Goal: Transaction & Acquisition: Purchase product/service

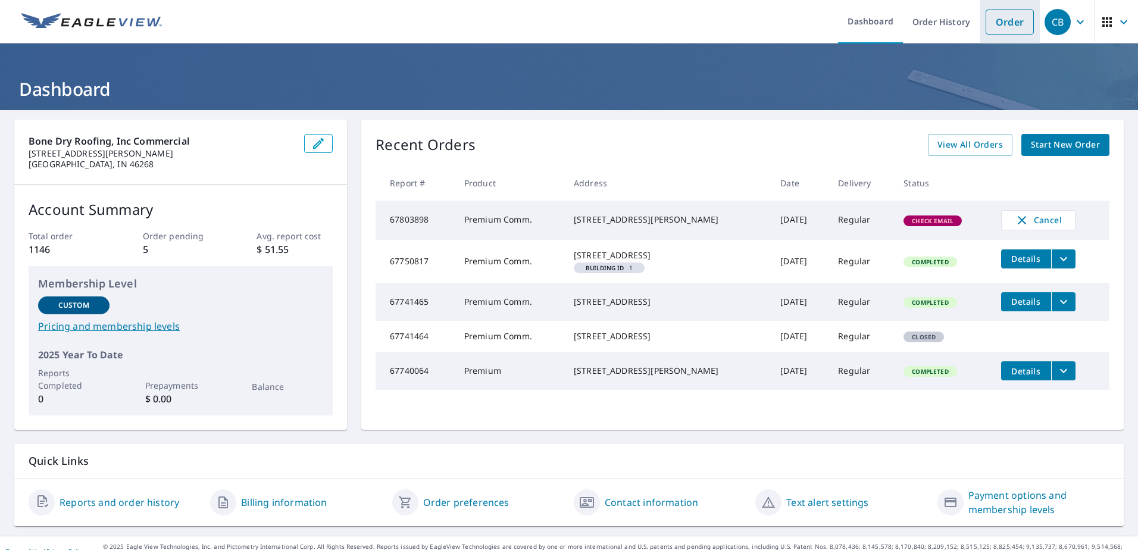
click at [1007, 30] on link "Order" at bounding box center [1010, 22] width 48 height 25
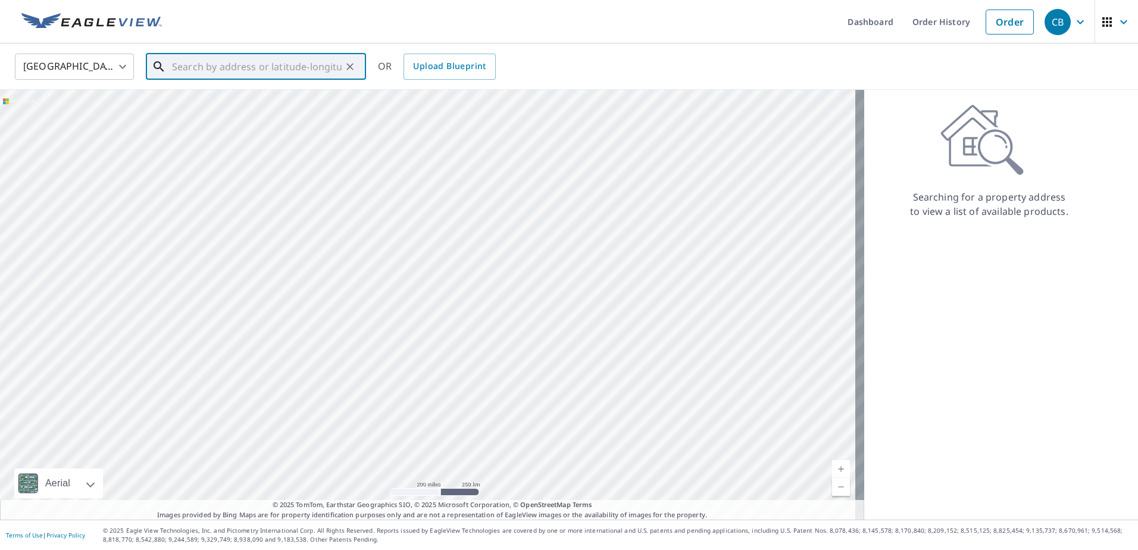
paste input "[STREET_ADDRESS]"
click at [245, 89] on li "[STREET_ADDRESS]" at bounding box center [256, 107] width 220 height 40
type input "[STREET_ADDRESS]"
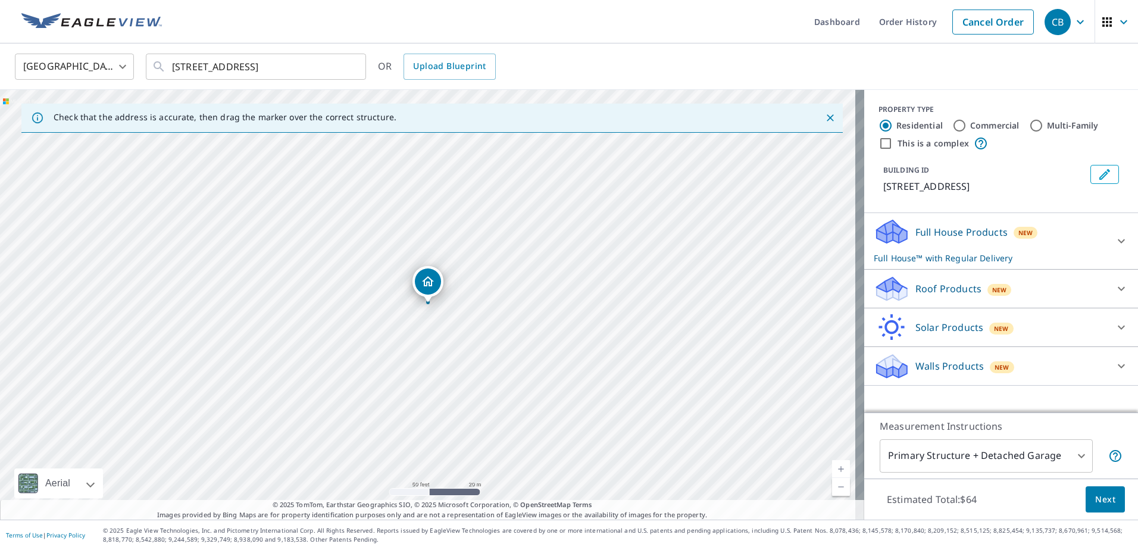
click at [1032, 285] on div "Roof Products New" at bounding box center [990, 289] width 233 height 28
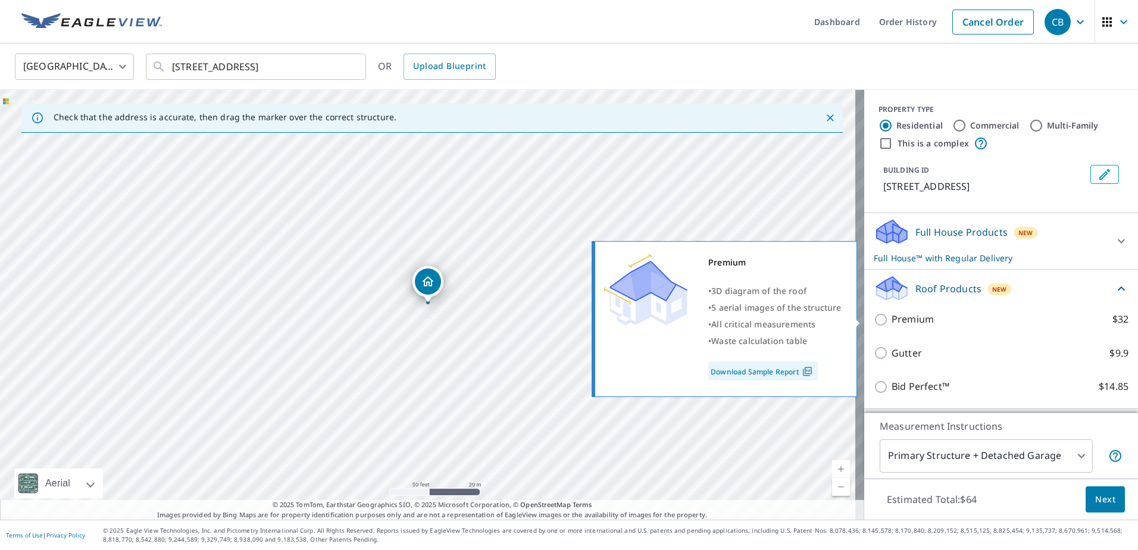
click at [914, 320] on p "Premium" at bounding box center [913, 319] width 42 height 15
click at [892, 320] on input "Premium $32" at bounding box center [883, 320] width 18 height 14
checkbox input "true"
checkbox input "false"
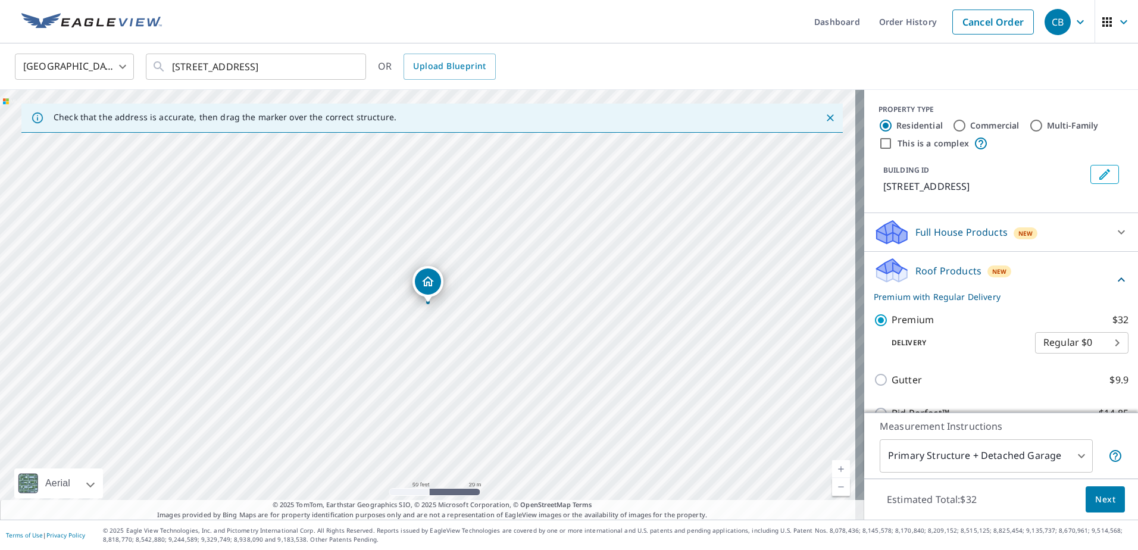
click at [1096, 494] on span "Next" at bounding box center [1106, 499] width 20 height 15
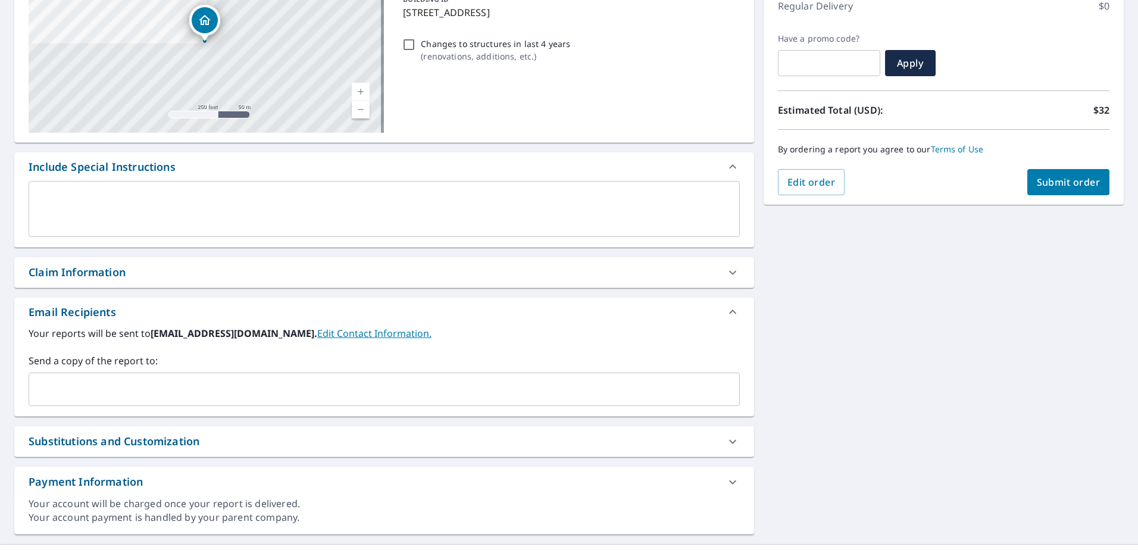
scroll to position [179, 0]
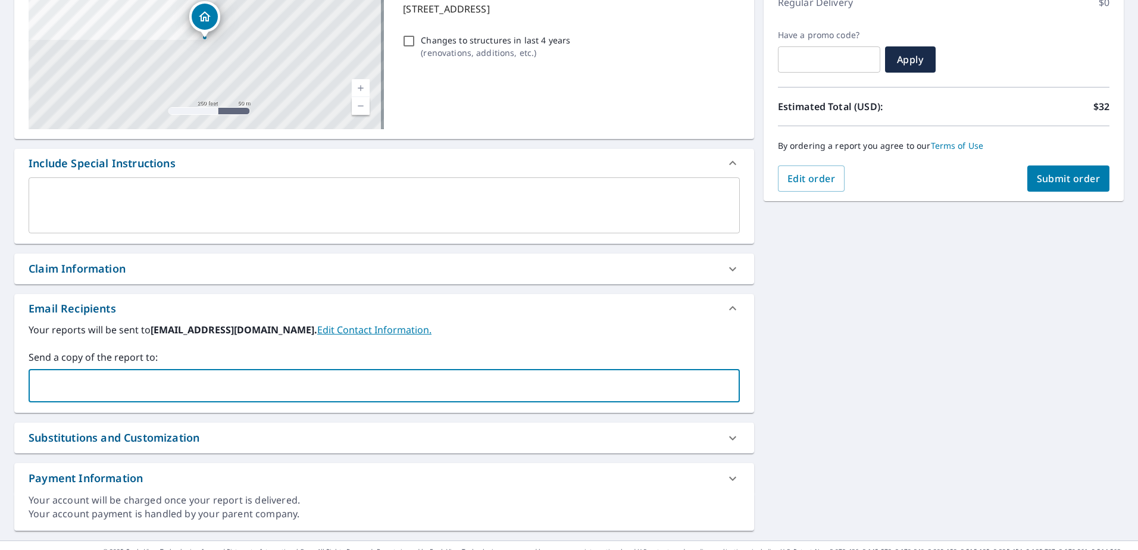
click at [352, 379] on input "text" at bounding box center [375, 386] width 683 height 23
type input "[EMAIL_ADDRESS][PERSON_NAME][DOMAIN_NAME]"
checkbox input "true"
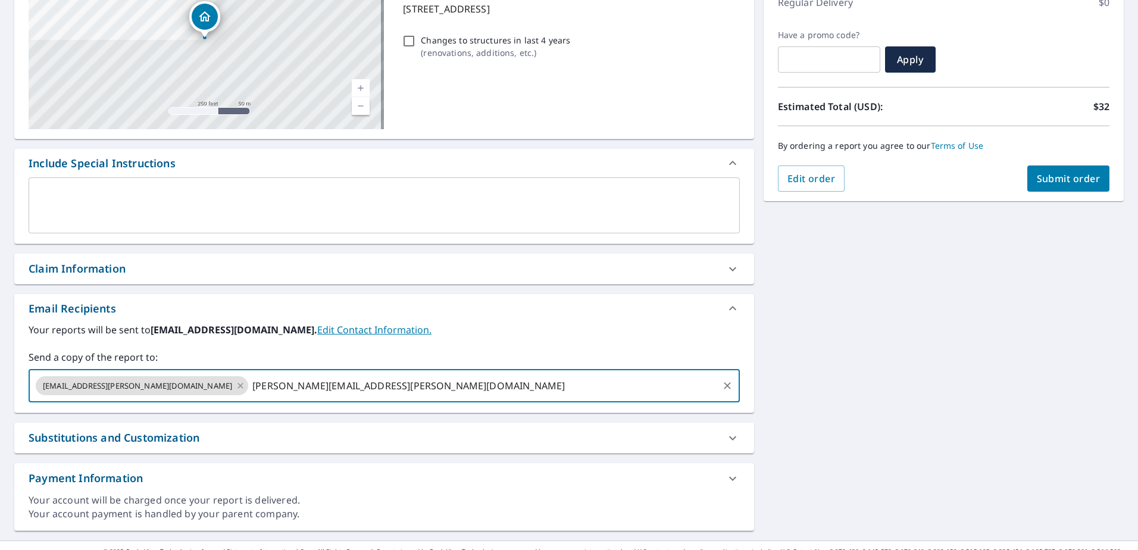
type input "[PERSON_NAME][EMAIL_ADDRESS][PERSON_NAME][DOMAIN_NAME]"
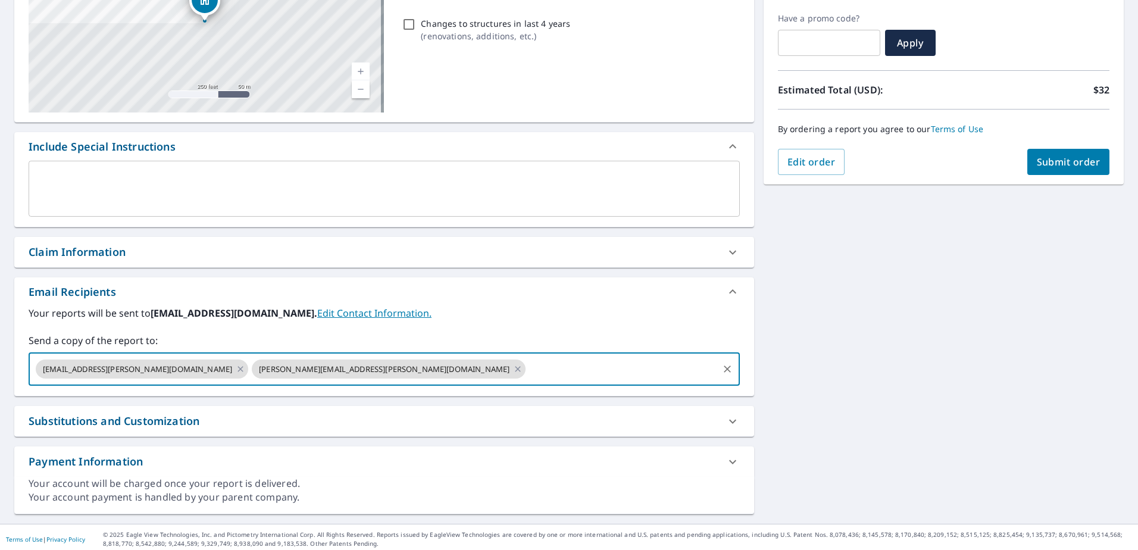
scroll to position [199, 0]
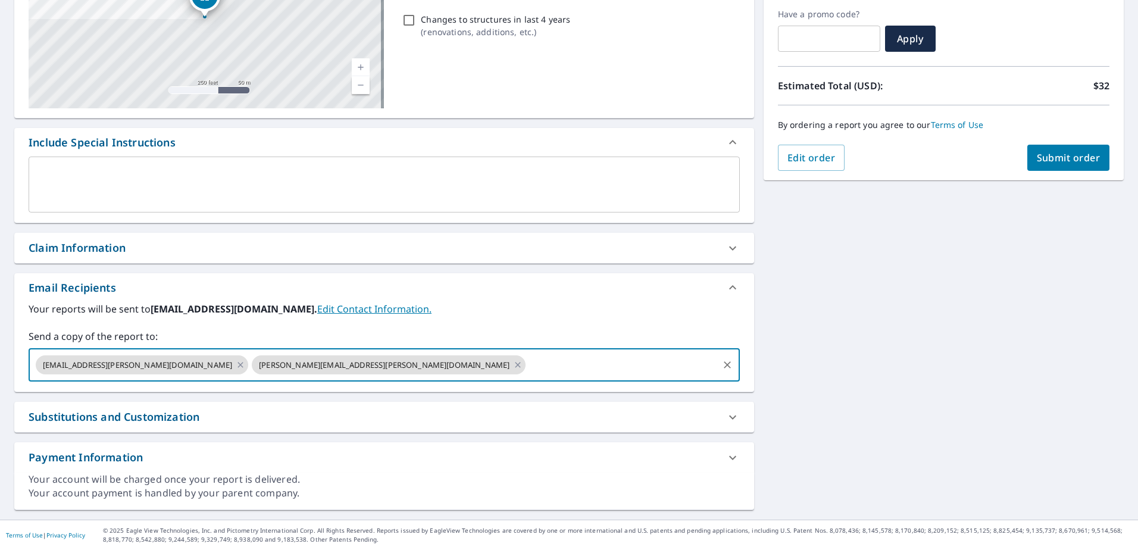
click at [1040, 160] on span "Submit order" at bounding box center [1069, 157] width 64 height 13
checkbox input "true"
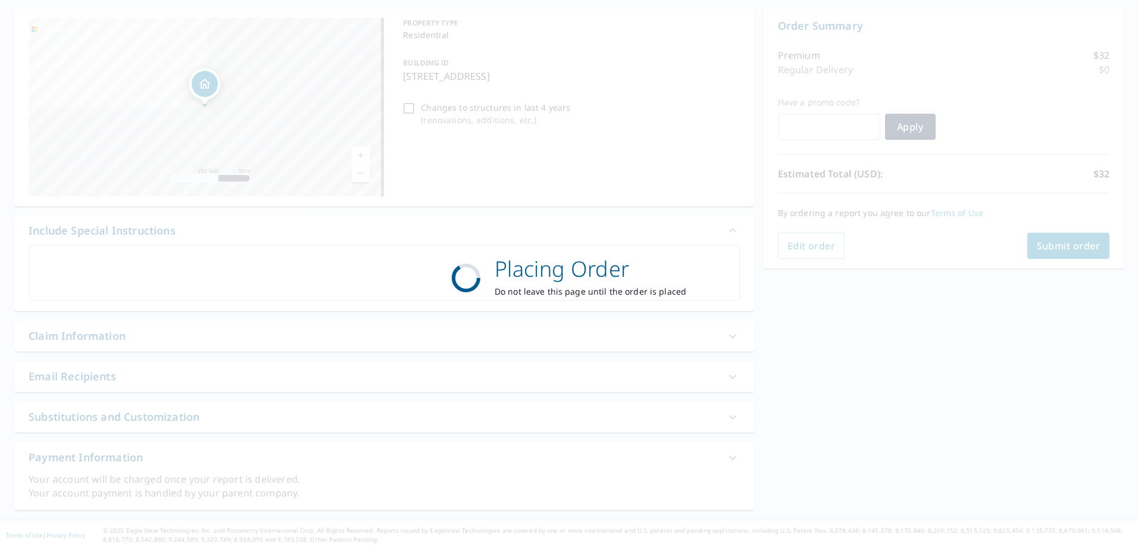
scroll to position [111, 0]
